Goal: Task Accomplishment & Management: Use online tool/utility

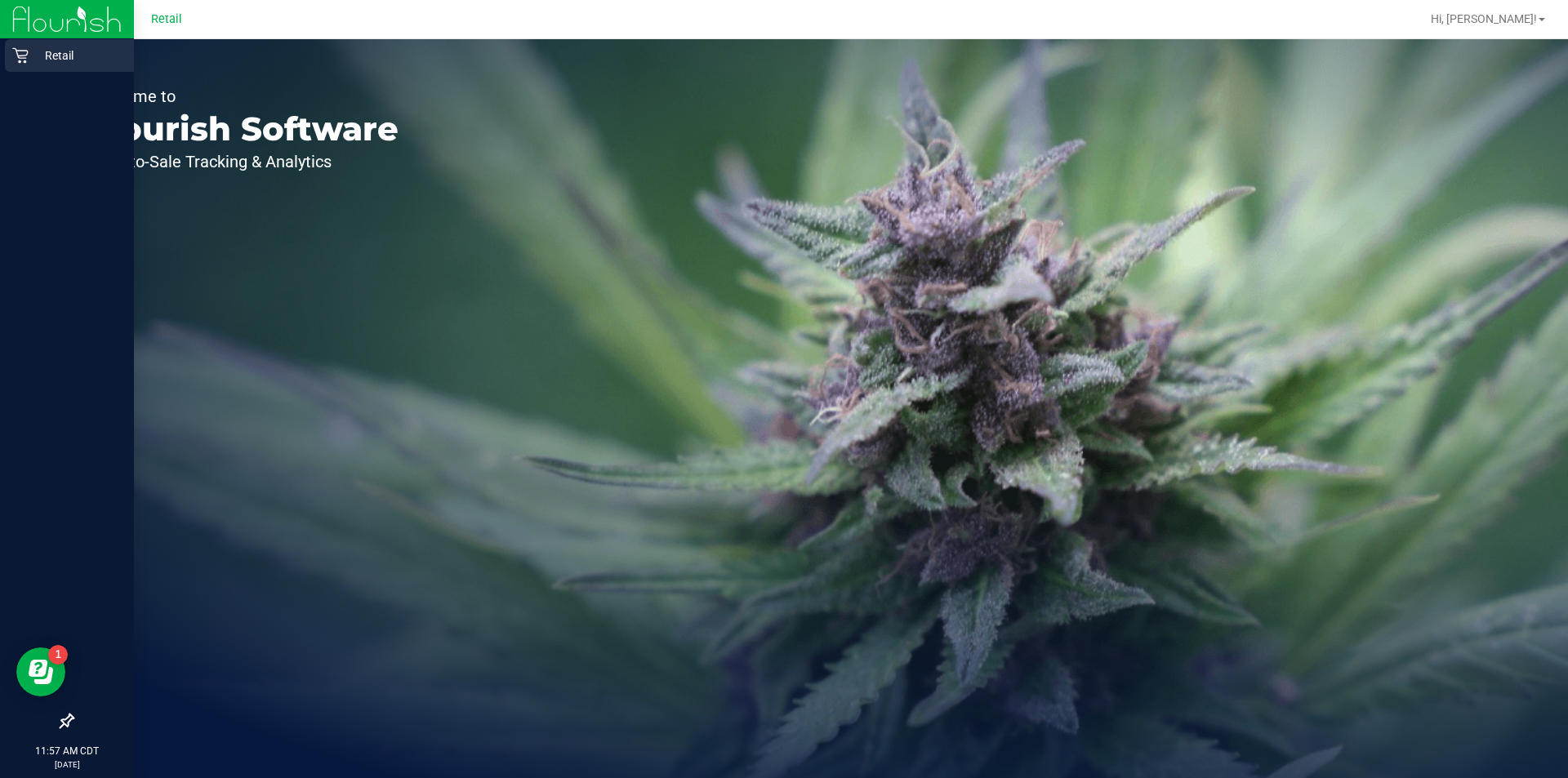
click at [15, 55] on icon at bounding box center [20, 56] width 16 height 16
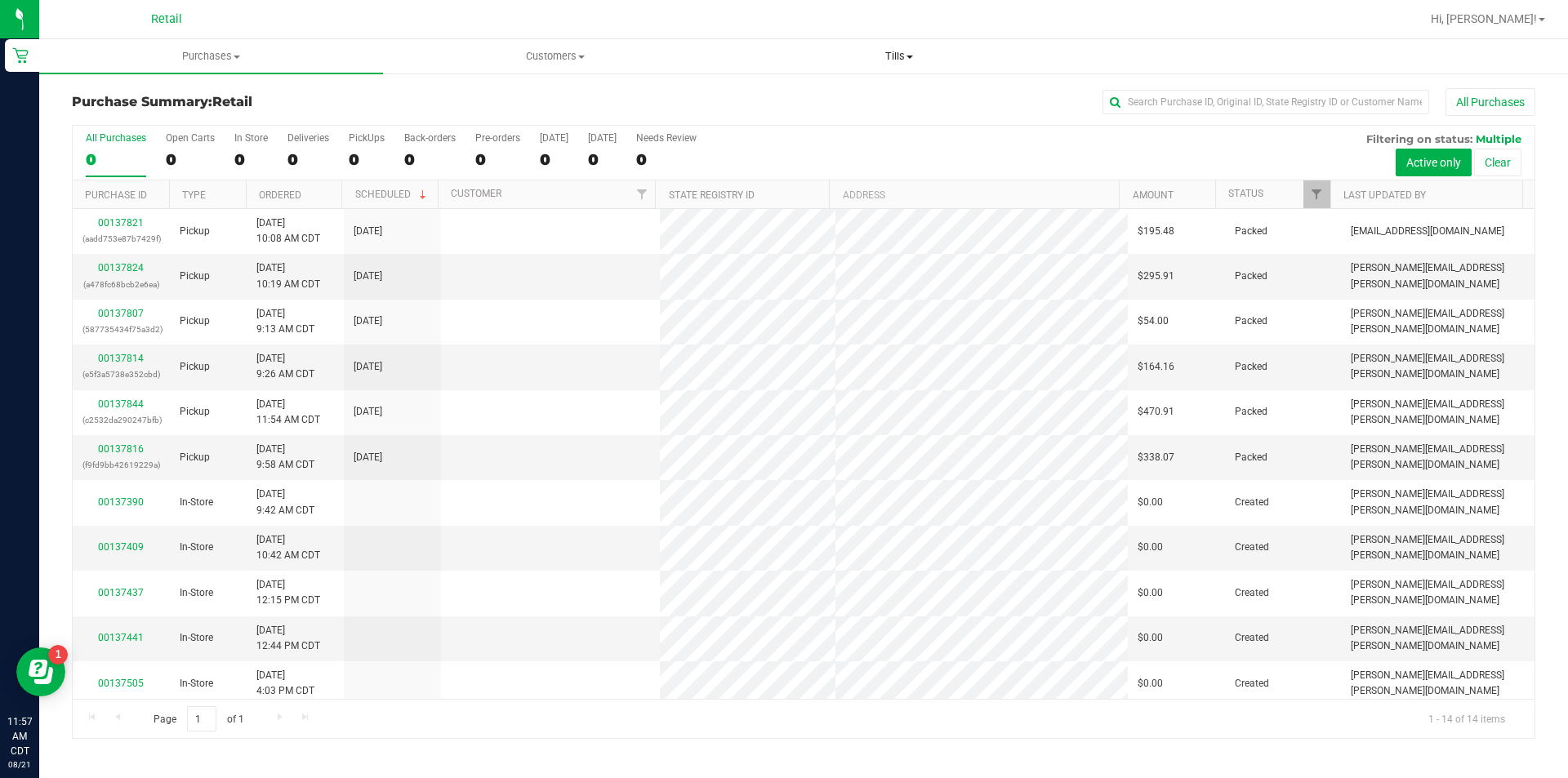
click at [892, 50] on span "Tills" at bounding box center [899, 57] width 342 height 15
click at [807, 92] on span "Manage tills" at bounding box center [782, 98] width 110 height 14
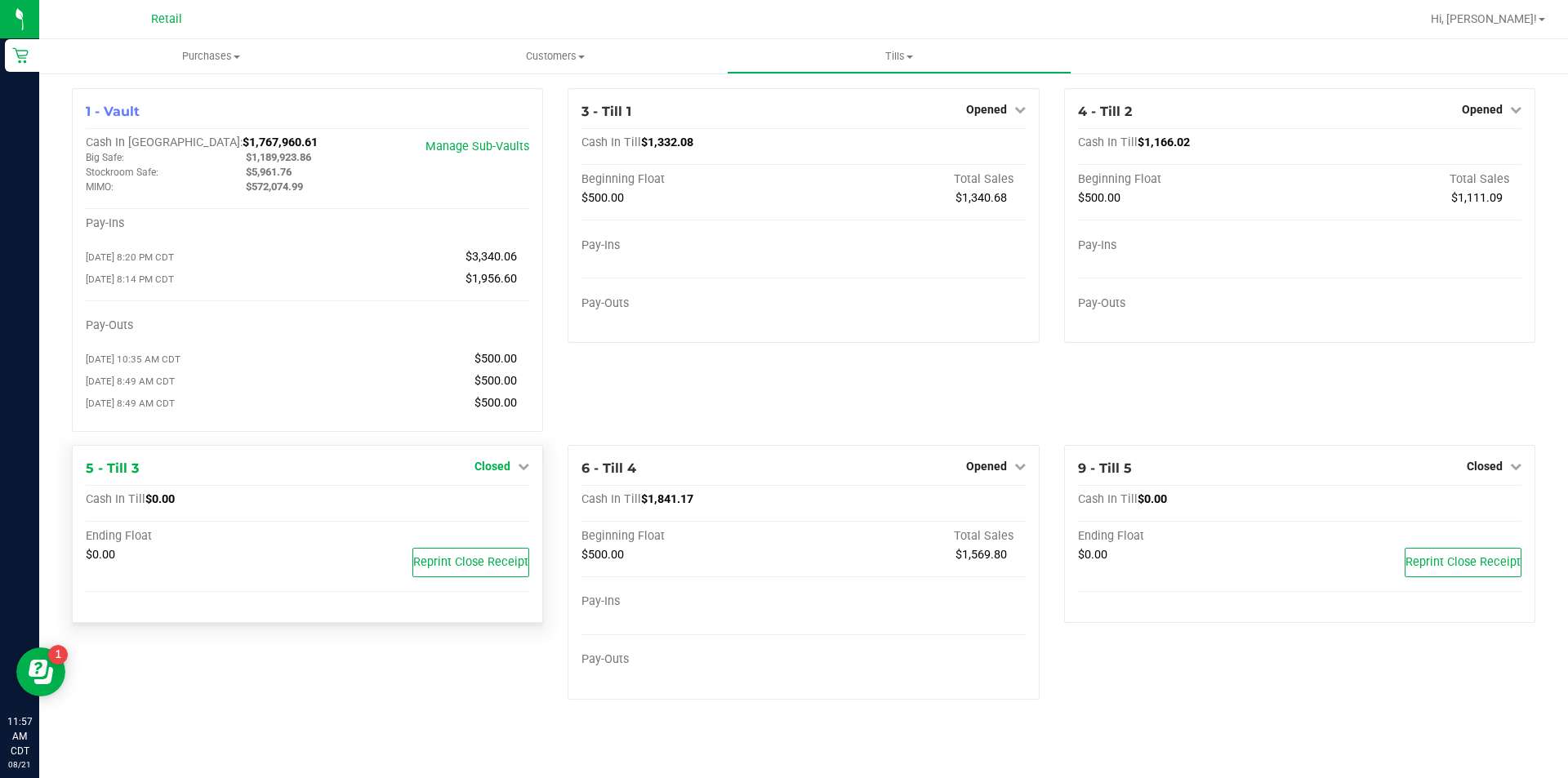
click at [497, 473] on span "Closed" at bounding box center [492, 466] width 36 height 13
click at [493, 505] on link "Open Till" at bounding box center [492, 500] width 43 height 13
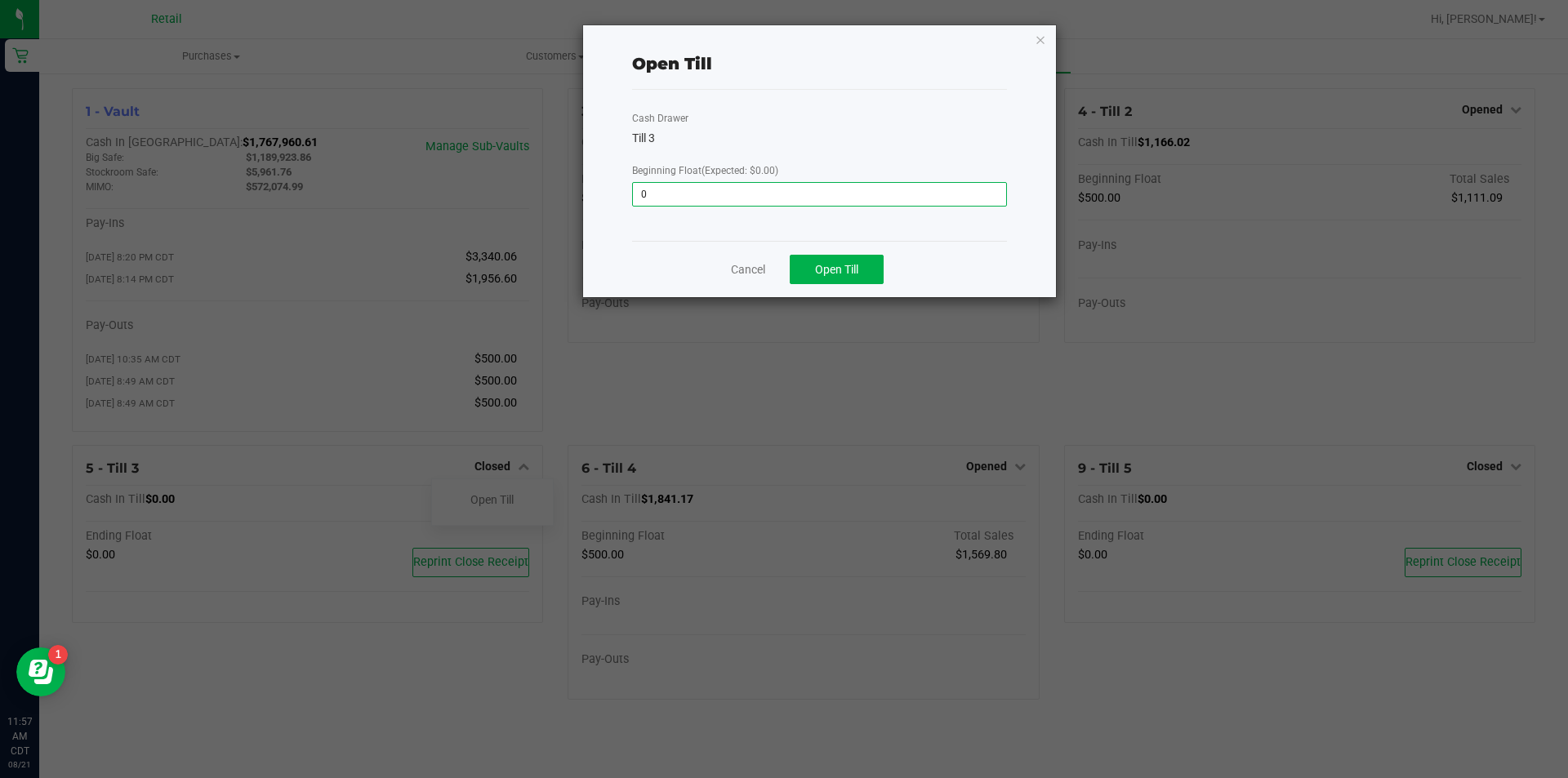
click at [721, 201] on input "0" at bounding box center [820, 194] width 373 height 23
type input "6"
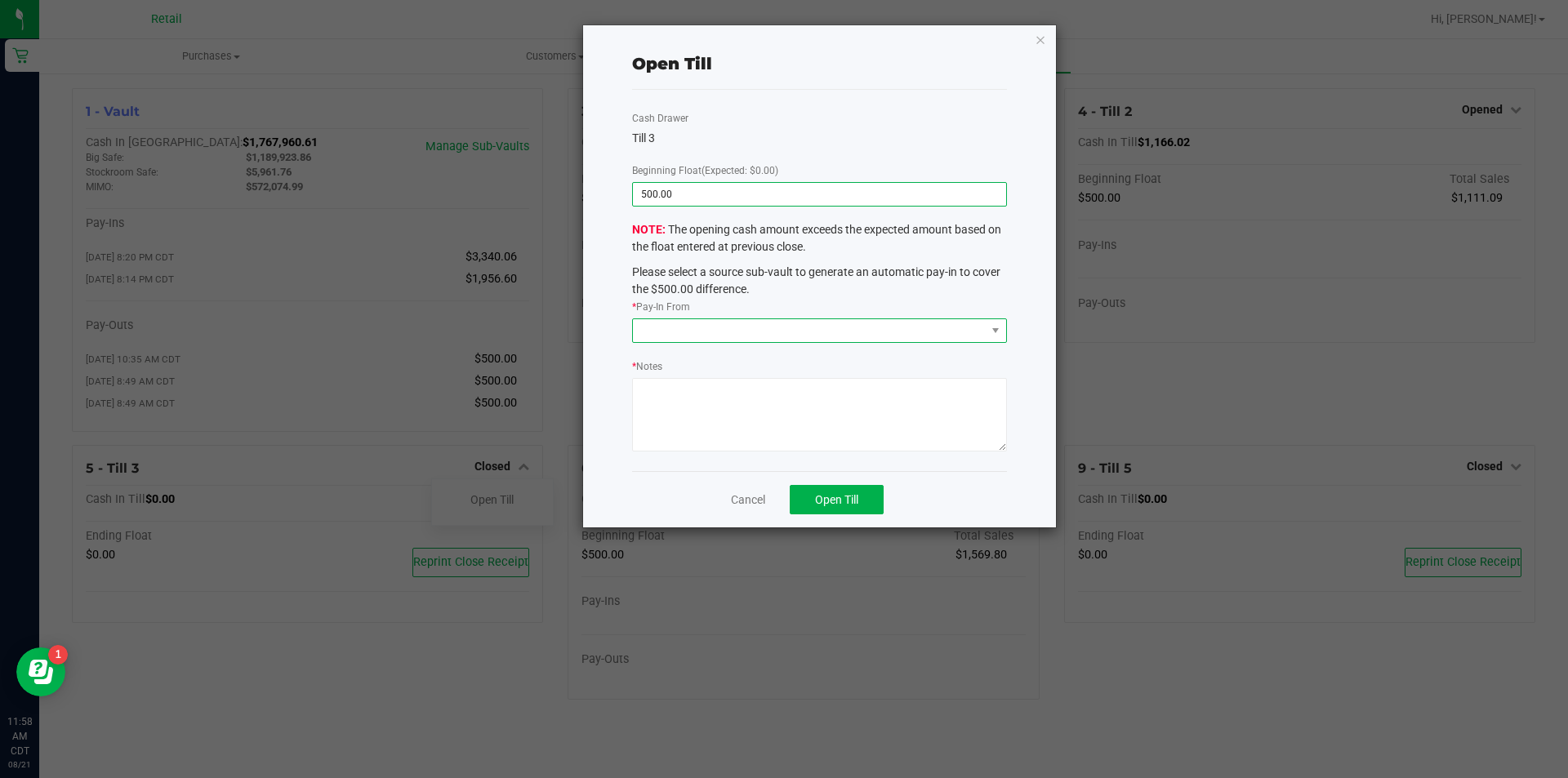
type input "$500.00"
click at [707, 319] on span at bounding box center [820, 330] width 375 height 25
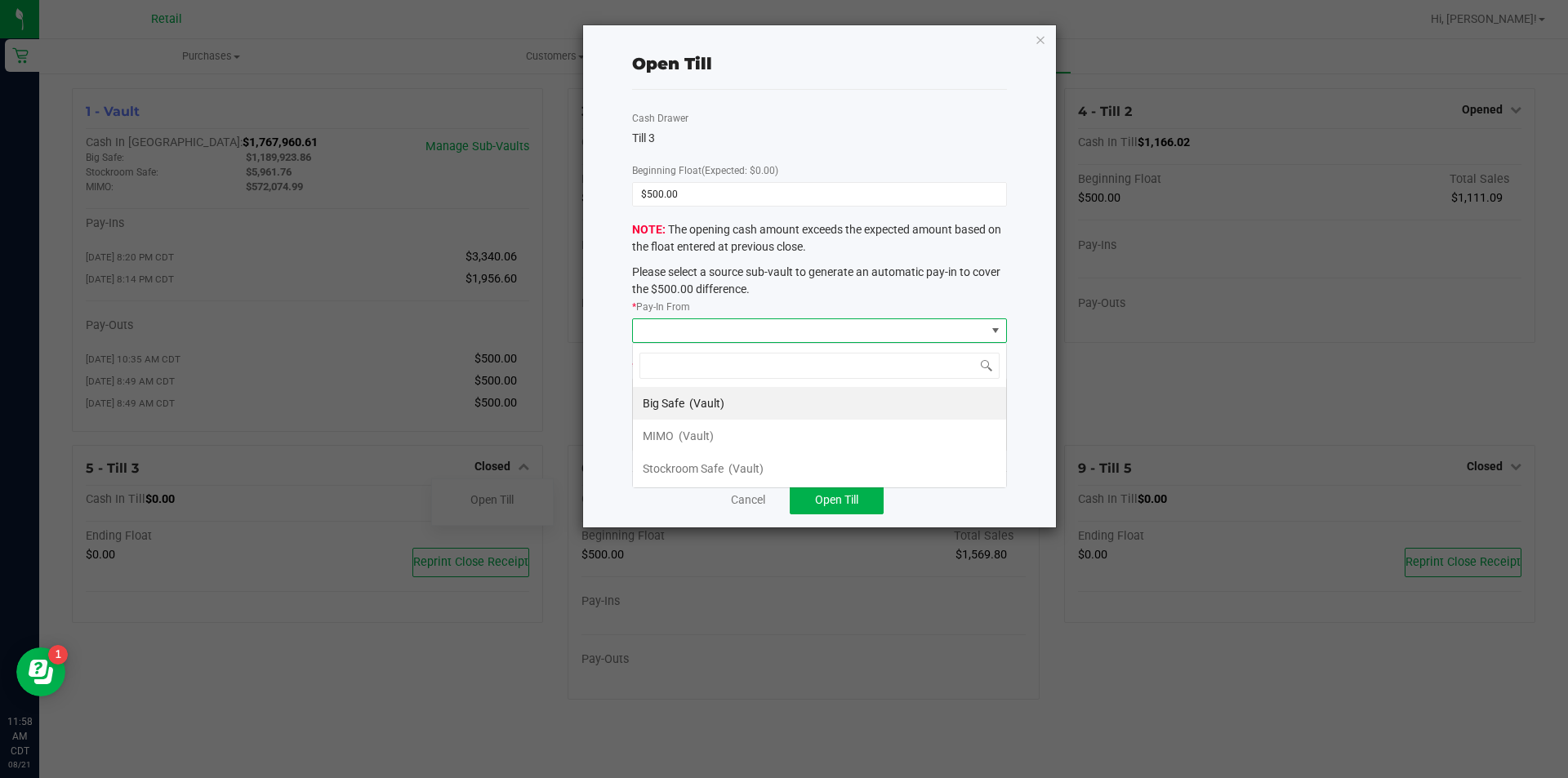
scroll to position [25, 374]
click at [673, 436] on span "MIMO" at bounding box center [658, 436] width 31 height 13
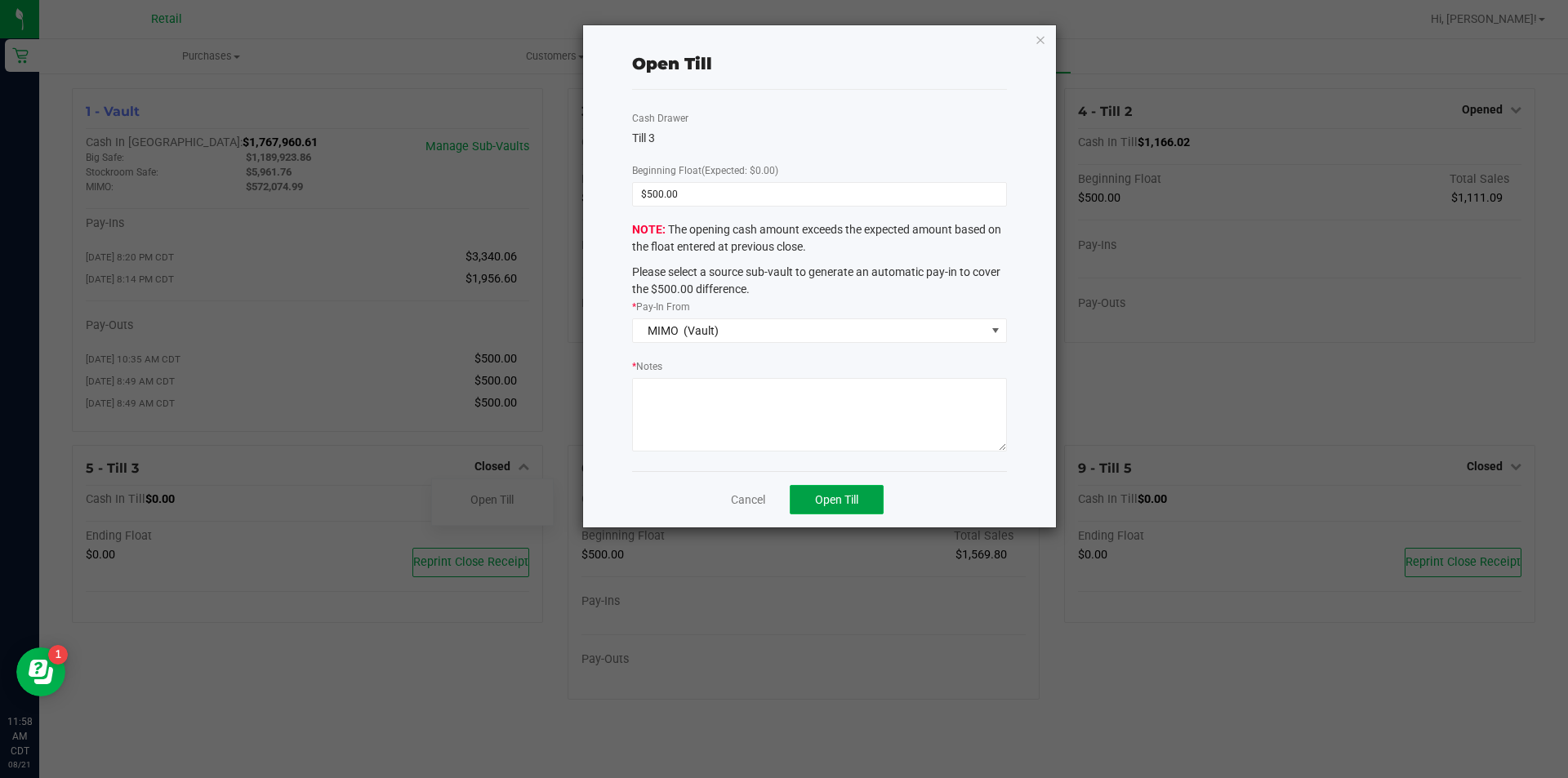
click at [812, 497] on button "Open Till" at bounding box center [837, 500] width 94 height 29
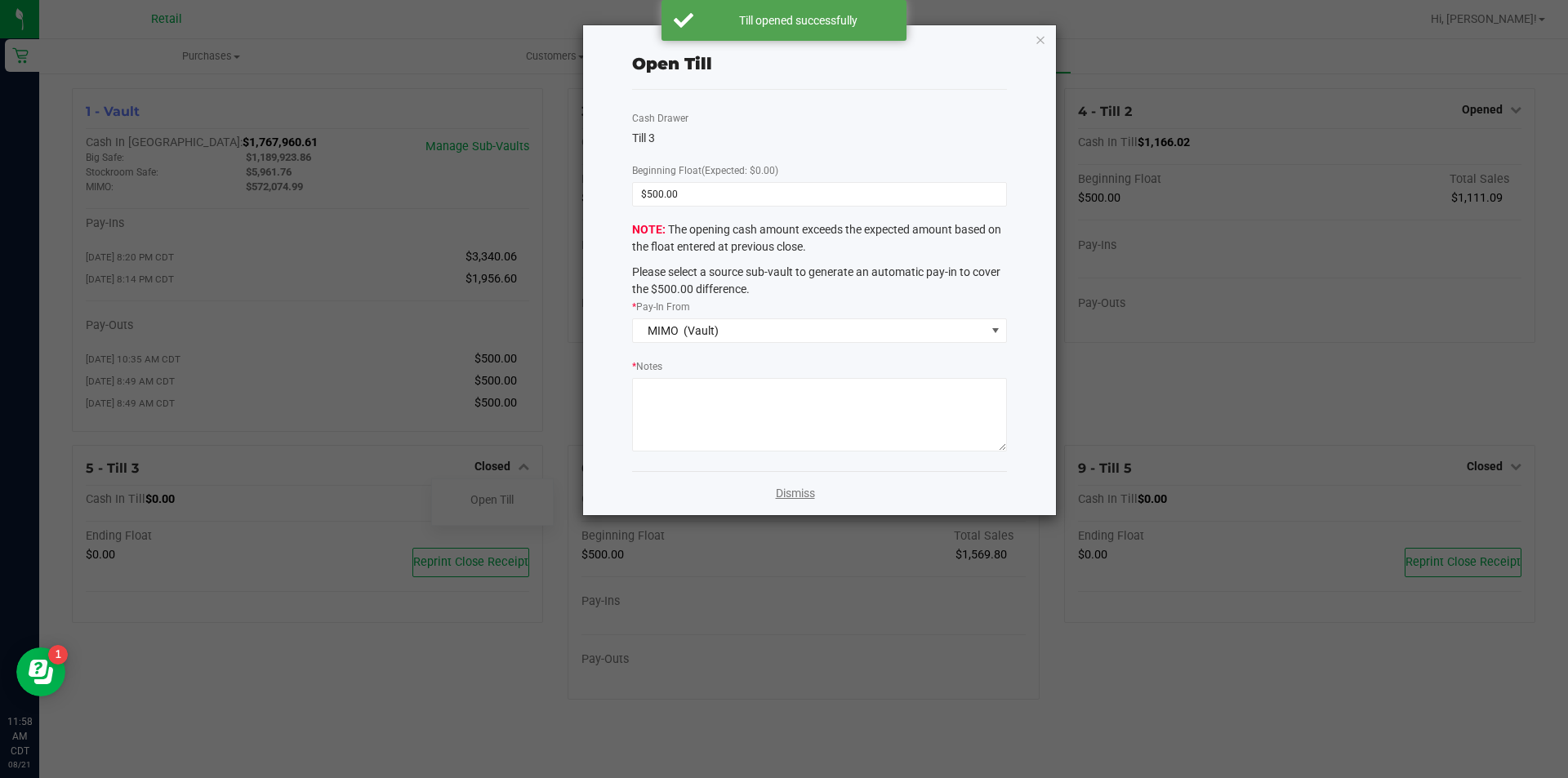
click at [809, 490] on link "Dismiss" at bounding box center [795, 493] width 39 height 17
